Goal: Task Accomplishment & Management: Use online tool/utility

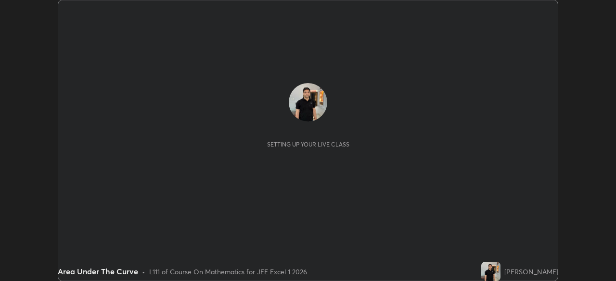
scroll to position [281, 615]
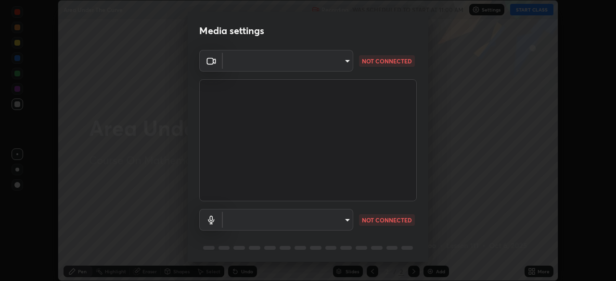
type input "100c0e0e409b1508d569c815e84311e0868d033d0fb9fb46bc53c870fbf18875"
type input "default"
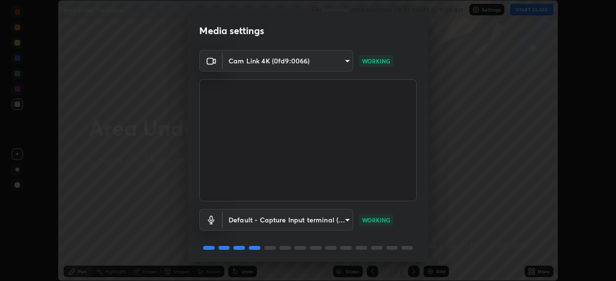
scroll to position [34, 0]
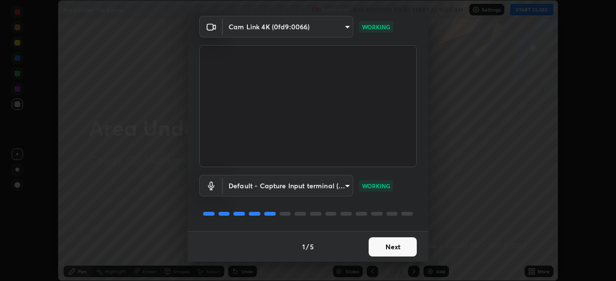
click at [385, 249] on button "Next" at bounding box center [392, 247] width 48 height 19
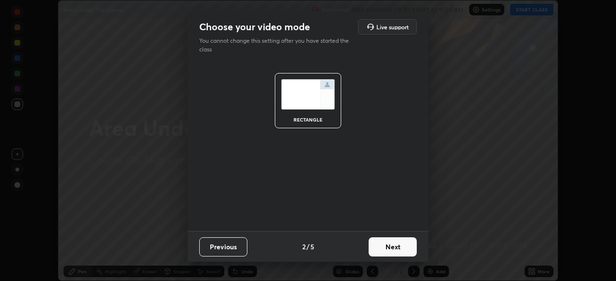
click at [387, 249] on button "Next" at bounding box center [392, 247] width 48 height 19
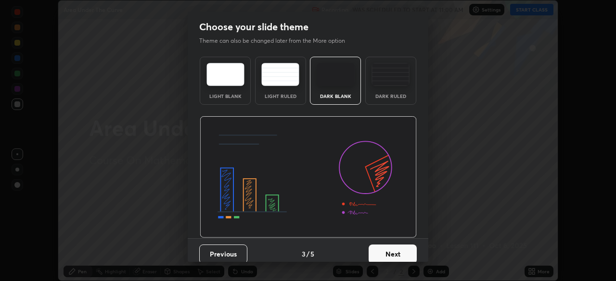
click at [388, 252] on button "Next" at bounding box center [392, 254] width 48 height 19
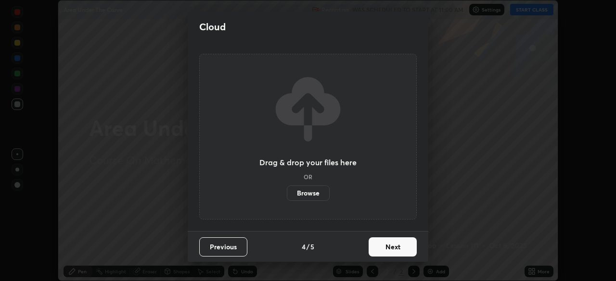
click at [387, 250] on button "Next" at bounding box center [392, 247] width 48 height 19
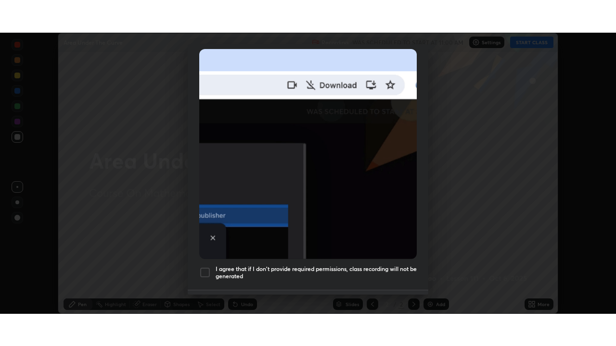
scroll to position [230, 0]
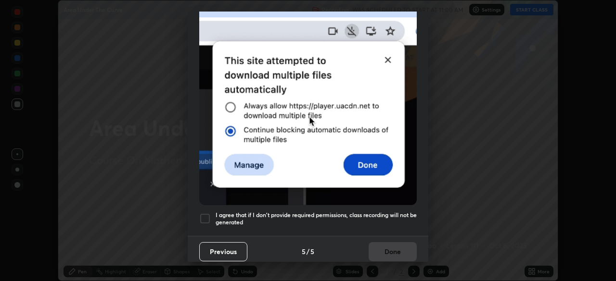
click at [206, 217] on div at bounding box center [205, 219] width 12 height 12
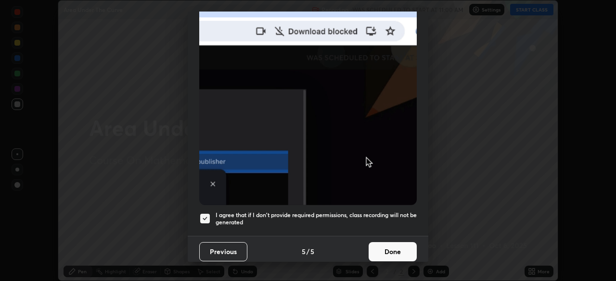
click at [372, 245] on button "Done" at bounding box center [392, 251] width 48 height 19
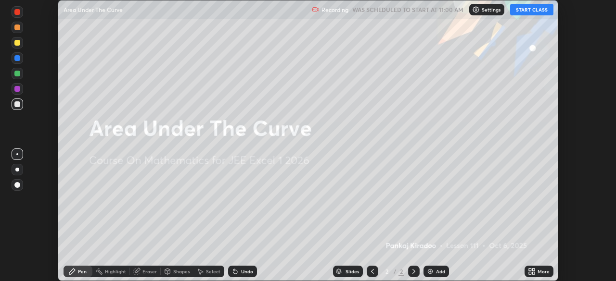
click at [530, 274] on icon at bounding box center [530, 273] width 2 height 2
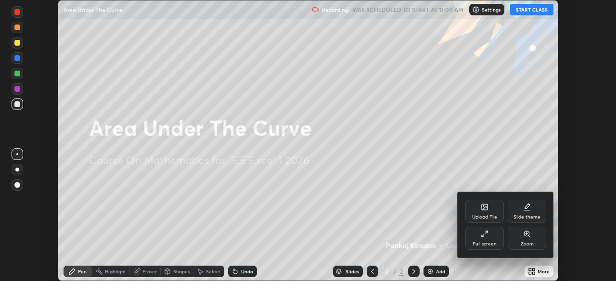
click at [477, 240] on div "Full screen" at bounding box center [484, 238] width 38 height 23
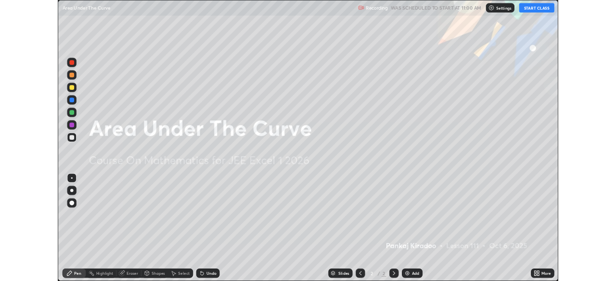
scroll to position [346, 616]
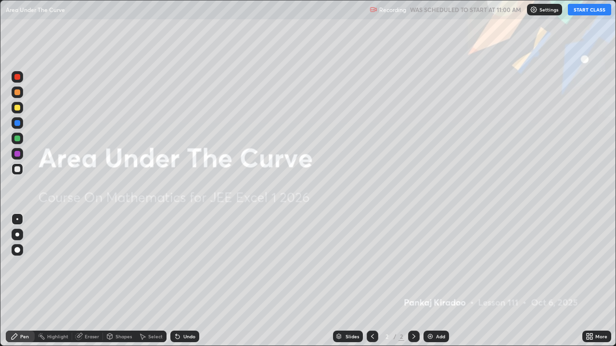
click at [587, 12] on button "START CLASS" at bounding box center [588, 10] width 43 height 12
click at [432, 281] on img at bounding box center [430, 337] width 8 height 8
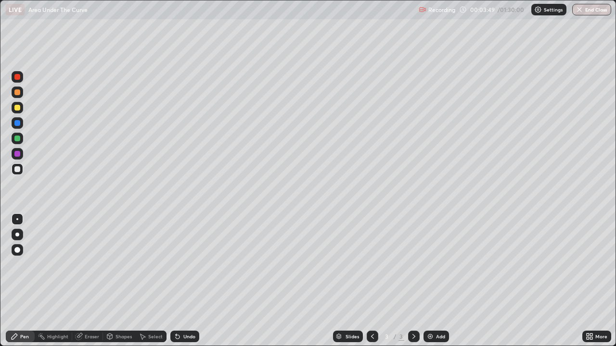
click at [18, 107] on div at bounding box center [17, 108] width 6 height 6
click at [430, 281] on img at bounding box center [430, 337] width 8 height 8
click at [177, 281] on icon at bounding box center [178, 337] width 4 height 4
click at [427, 281] on img at bounding box center [430, 337] width 8 height 8
click at [177, 281] on icon at bounding box center [178, 337] width 4 height 4
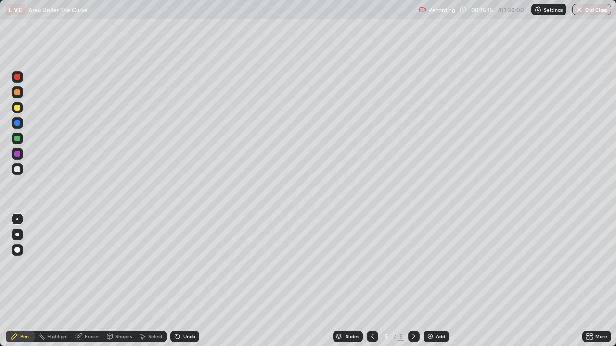
click at [176, 281] on icon at bounding box center [178, 337] width 8 height 8
click at [178, 281] on icon at bounding box center [178, 337] width 8 height 8
click at [177, 281] on icon at bounding box center [178, 337] width 4 height 4
click at [178, 281] on icon at bounding box center [178, 337] width 8 height 8
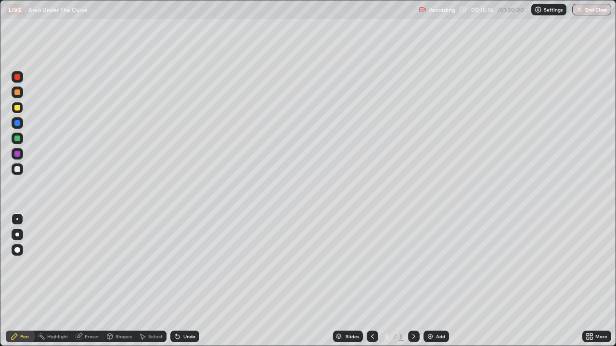
click at [180, 281] on div "Undo" at bounding box center [184, 337] width 29 height 12
click at [434, 281] on div "Add" at bounding box center [435, 337] width 25 height 12
click at [189, 281] on div "Undo" at bounding box center [184, 337] width 29 height 12
click at [190, 281] on div "Undo" at bounding box center [189, 336] width 12 height 5
click at [189, 281] on div "Undo" at bounding box center [189, 336] width 12 height 5
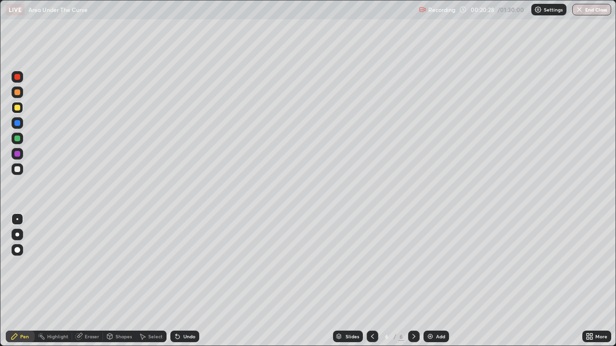
click at [189, 281] on div "Undo" at bounding box center [189, 336] width 12 height 5
click at [183, 281] on div "Undo" at bounding box center [189, 336] width 12 height 5
click at [431, 281] on div "Add" at bounding box center [435, 337] width 25 height 12
click at [428, 281] on img at bounding box center [430, 337] width 8 height 8
click at [18, 92] on div at bounding box center [17, 92] width 6 height 6
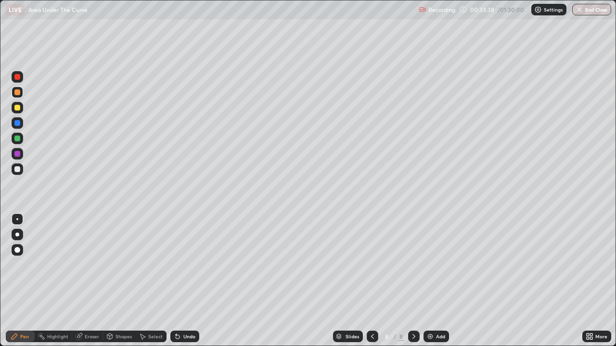
click at [427, 281] on img at bounding box center [430, 337] width 8 height 8
click at [18, 111] on div at bounding box center [18, 108] width 12 height 12
click at [19, 93] on div at bounding box center [17, 92] width 6 height 6
click at [17, 170] on div at bounding box center [17, 169] width 6 height 6
click at [16, 94] on div at bounding box center [17, 92] width 6 height 6
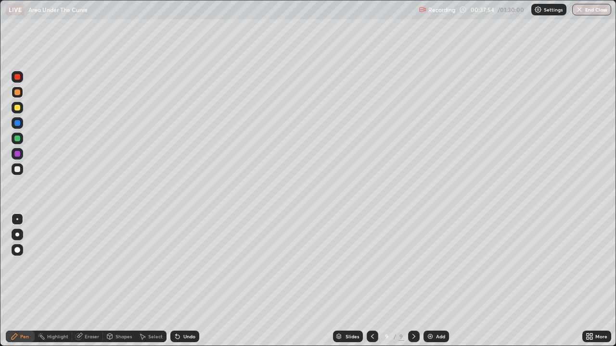
click at [19, 171] on div at bounding box center [17, 169] width 6 height 6
click at [429, 281] on img at bounding box center [430, 337] width 8 height 8
click at [368, 281] on icon at bounding box center [372, 337] width 8 height 8
click at [428, 281] on img at bounding box center [430, 337] width 8 height 8
click at [18, 108] on div at bounding box center [17, 108] width 6 height 6
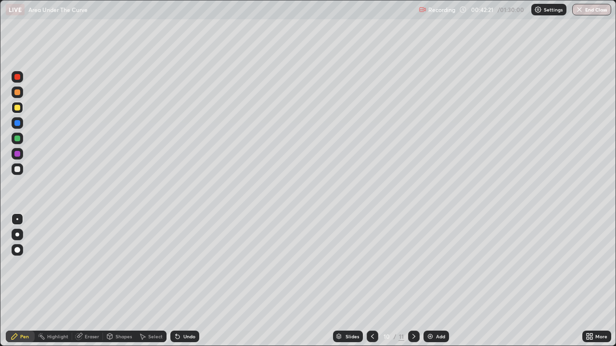
click at [80, 281] on icon at bounding box center [79, 337] width 6 height 6
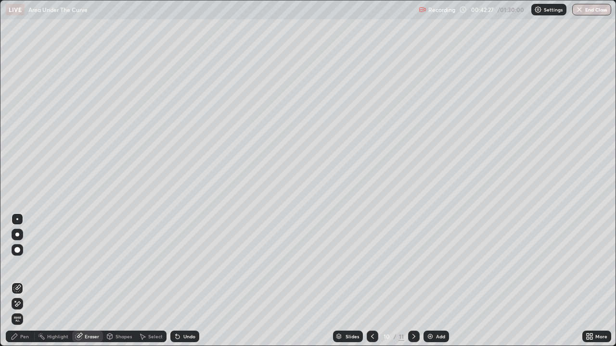
click at [25, 281] on div "Pen" at bounding box center [24, 336] width 9 height 5
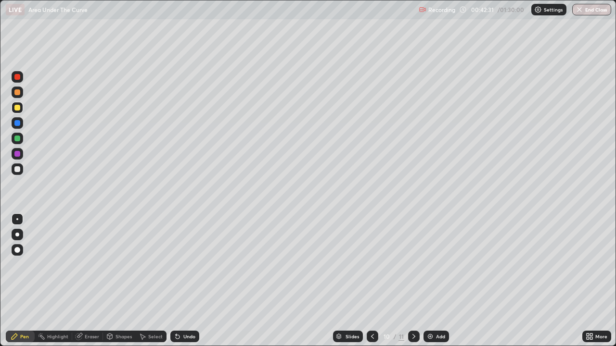
click at [17, 173] on div at bounding box center [18, 170] width 12 height 12
click at [17, 108] on div at bounding box center [17, 108] width 6 height 6
click at [180, 281] on div "Undo" at bounding box center [184, 337] width 29 height 12
click at [13, 174] on div at bounding box center [18, 170] width 12 height 12
click at [430, 281] on img at bounding box center [430, 337] width 8 height 8
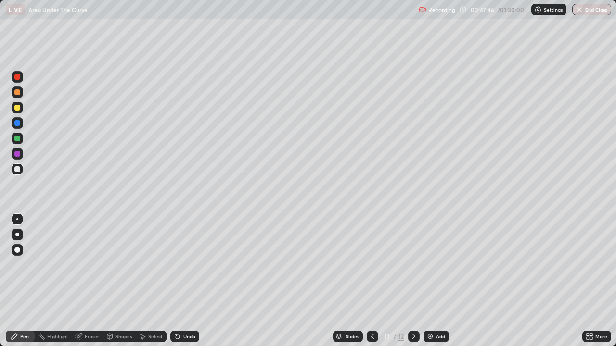
click at [17, 111] on div at bounding box center [18, 108] width 12 height 12
click at [19, 169] on div at bounding box center [17, 169] width 6 height 6
click at [18, 157] on div at bounding box center [18, 154] width 12 height 12
click at [17, 154] on div at bounding box center [17, 154] width 6 height 6
click at [13, 168] on div at bounding box center [18, 170] width 12 height 12
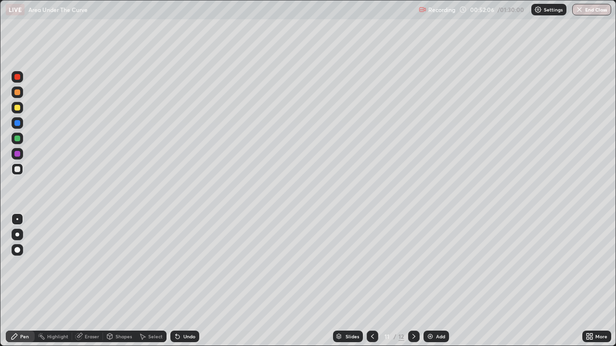
click at [18, 108] on div at bounding box center [17, 108] width 6 height 6
click at [427, 281] on div "Add" at bounding box center [435, 337] width 25 height 12
click at [122, 281] on div "Shapes" at bounding box center [119, 337] width 33 height 12
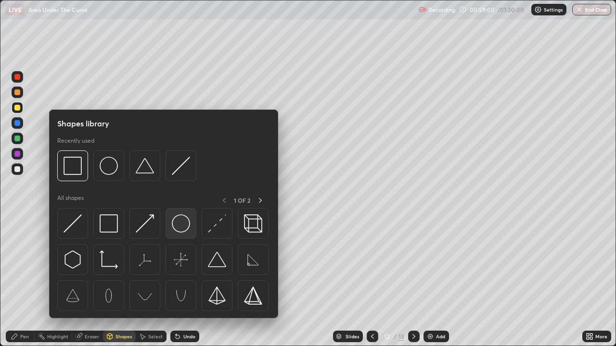
click at [176, 232] on img at bounding box center [181, 223] width 18 height 18
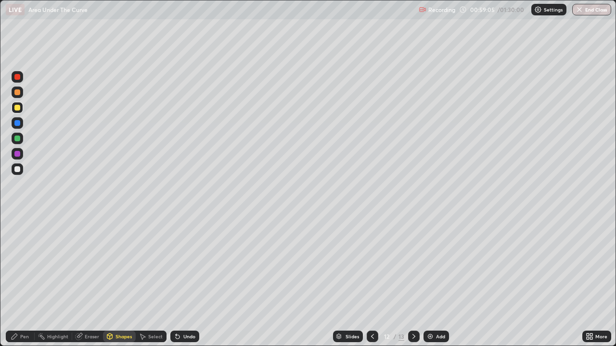
click at [26, 281] on div "Pen" at bounding box center [24, 336] width 9 height 5
click at [17, 169] on div at bounding box center [17, 169] width 6 height 6
click at [82, 281] on icon at bounding box center [79, 337] width 8 height 8
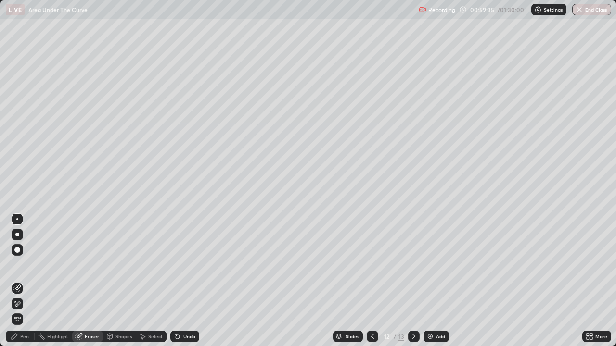
click at [25, 281] on div "Pen" at bounding box center [20, 336] width 29 height 19
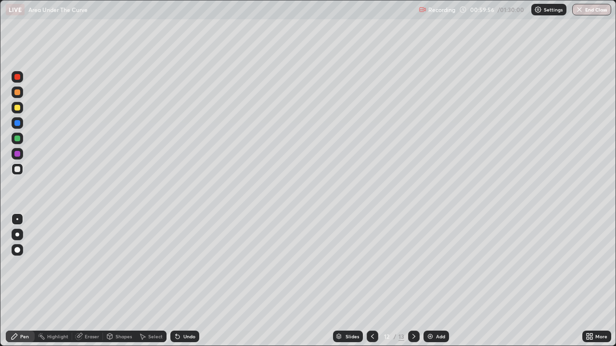
click at [18, 139] on div at bounding box center [17, 139] width 6 height 6
click at [17, 171] on div at bounding box center [17, 169] width 6 height 6
click at [427, 281] on img at bounding box center [430, 337] width 8 height 8
click at [19, 112] on div at bounding box center [18, 108] width 12 height 12
click at [20, 141] on div at bounding box center [18, 139] width 12 height 12
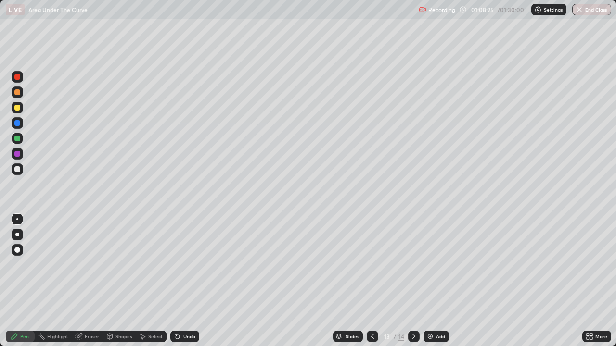
click at [19, 170] on div at bounding box center [17, 169] width 6 height 6
click at [176, 281] on icon at bounding box center [178, 337] width 4 height 4
click at [176, 281] on icon at bounding box center [178, 337] width 8 height 8
click at [177, 281] on div "Undo" at bounding box center [184, 337] width 29 height 12
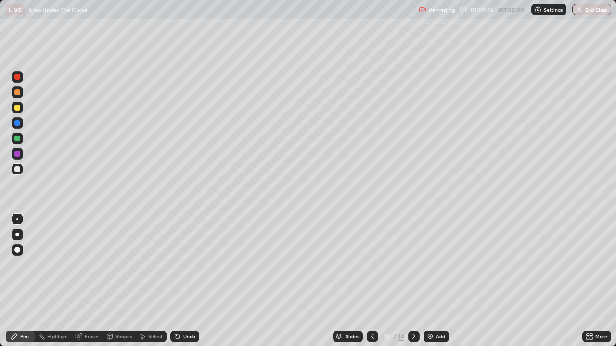
click at [246, 281] on div "Slides 13 / 14 Add" at bounding box center [390, 336] width 383 height 19
click at [190, 281] on div "Undo" at bounding box center [189, 336] width 12 height 5
click at [124, 281] on div "Shapes" at bounding box center [123, 336] width 16 height 5
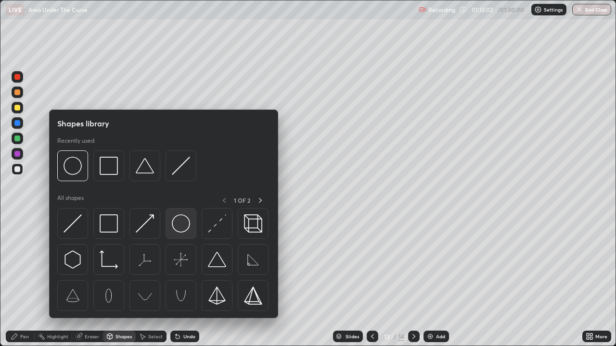
click at [186, 229] on img at bounding box center [181, 223] width 18 height 18
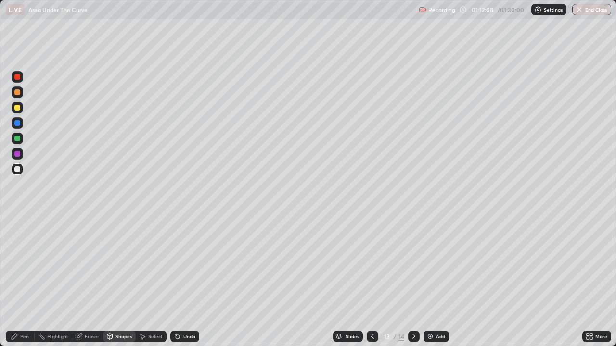
click at [28, 281] on div "Pen" at bounding box center [24, 336] width 9 height 5
click at [19, 112] on div at bounding box center [18, 108] width 12 height 12
click at [428, 281] on img at bounding box center [430, 337] width 8 height 8
click at [19, 111] on div at bounding box center [18, 108] width 12 height 12
click at [19, 139] on div at bounding box center [17, 139] width 6 height 6
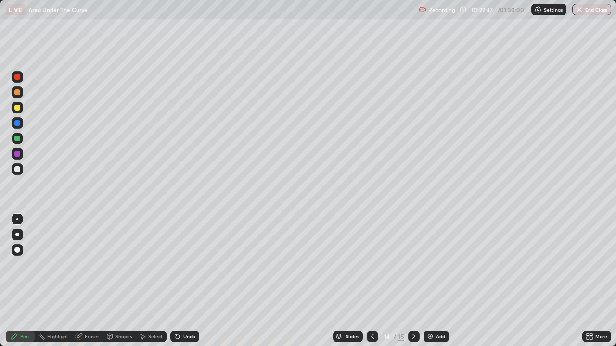
click at [585, 9] on button "End Class" at bounding box center [591, 10] width 39 height 12
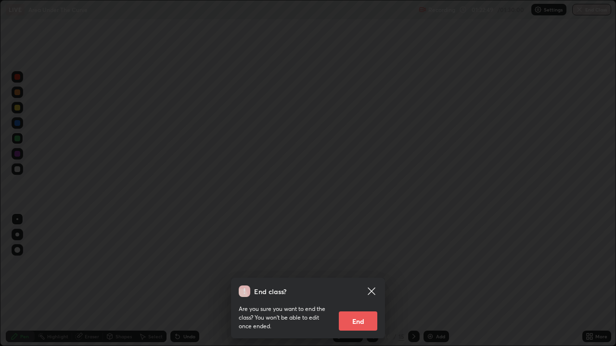
click at [356, 281] on button "End" at bounding box center [358, 321] width 38 height 19
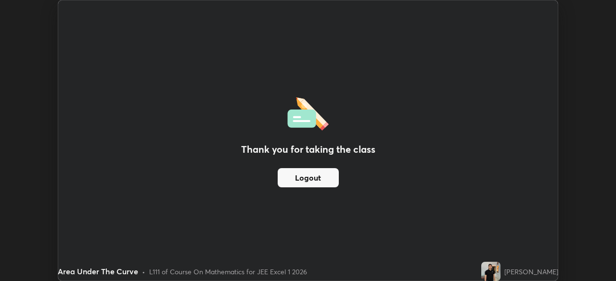
scroll to position [47809, 47475]
